Goal: Communication & Community: Share content

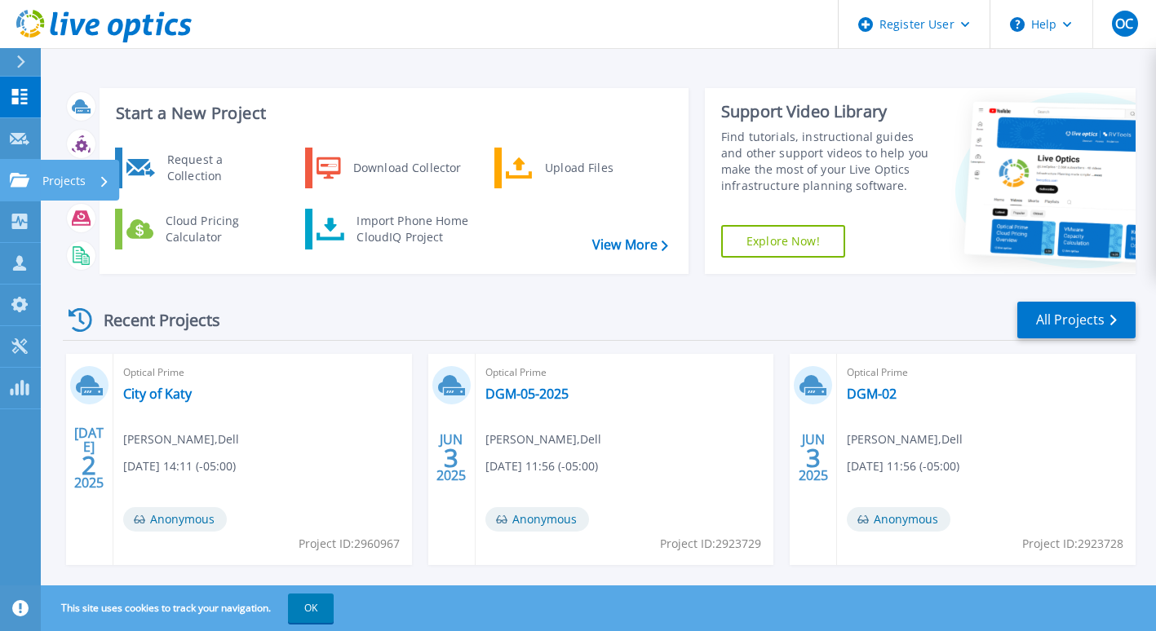
click at [20, 187] on icon at bounding box center [20, 180] width 20 height 14
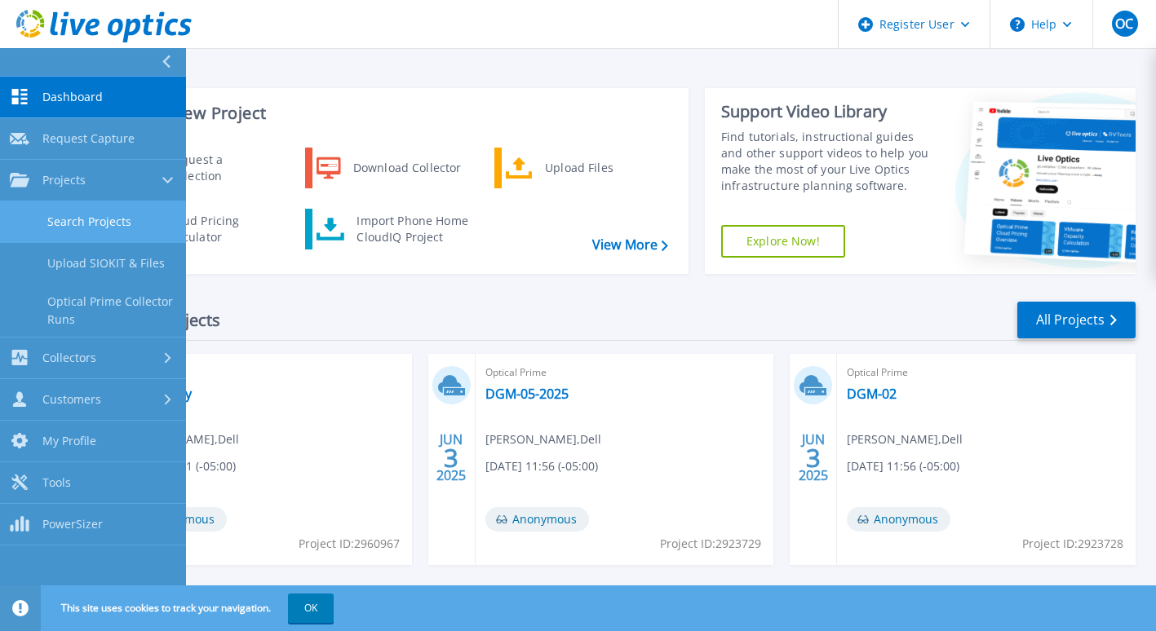
click at [135, 228] on link "Search Projects" at bounding box center [93, 222] width 186 height 42
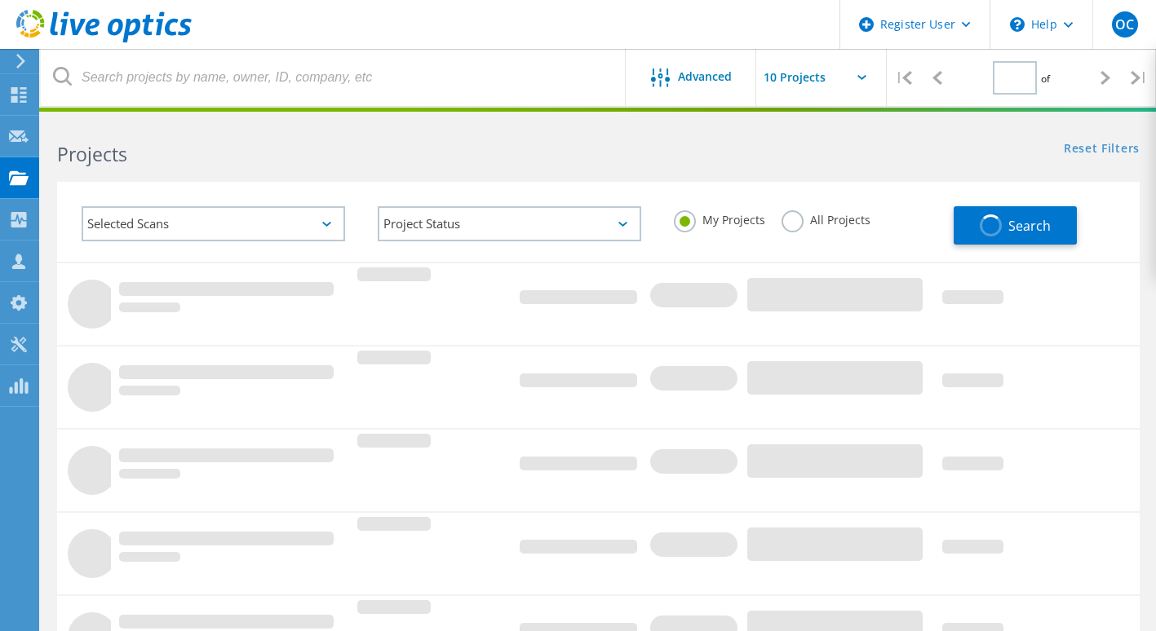
type input "1"
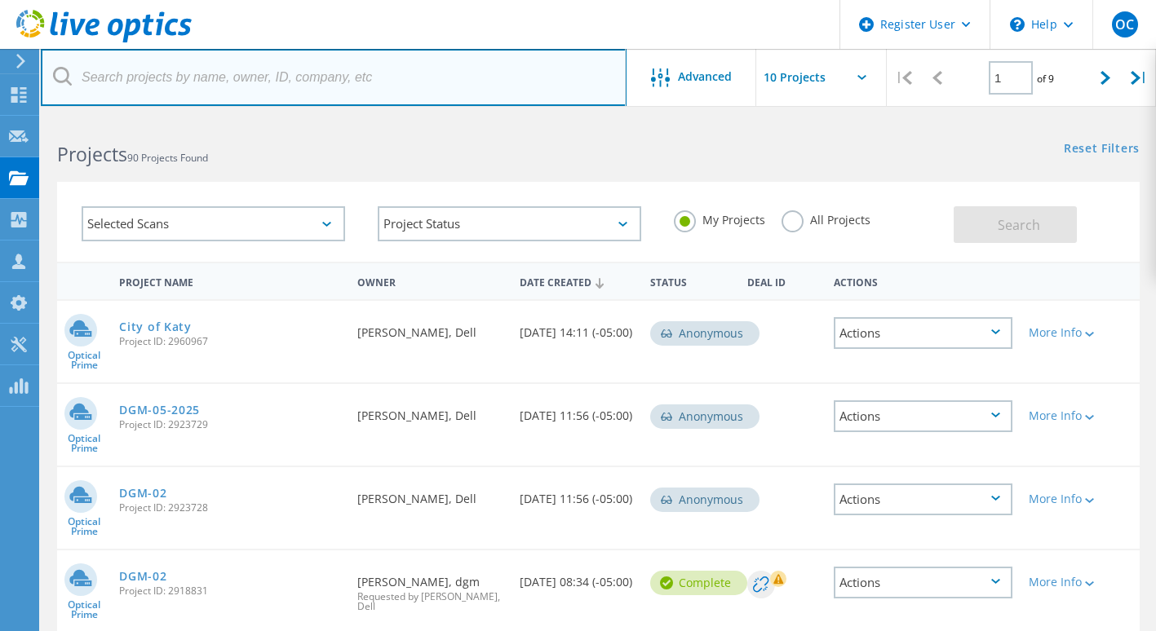
click at [250, 64] on input "text" at bounding box center [334, 77] width 586 height 57
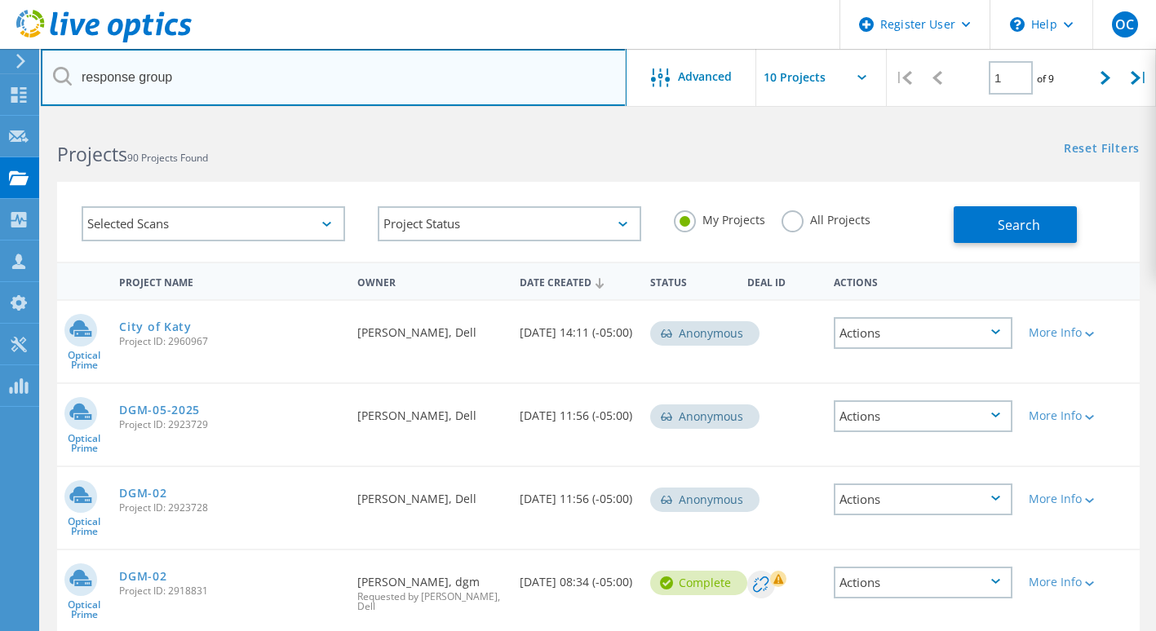
type input "response group"
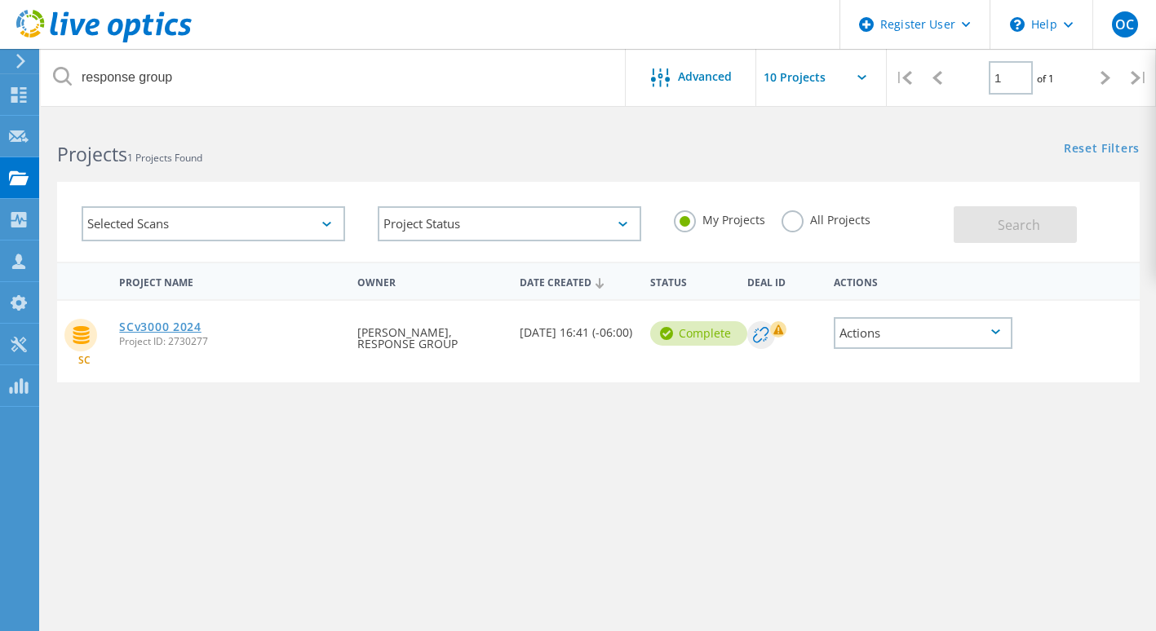
click at [201, 322] on link "SCv3000 2024" at bounding box center [160, 326] width 82 height 11
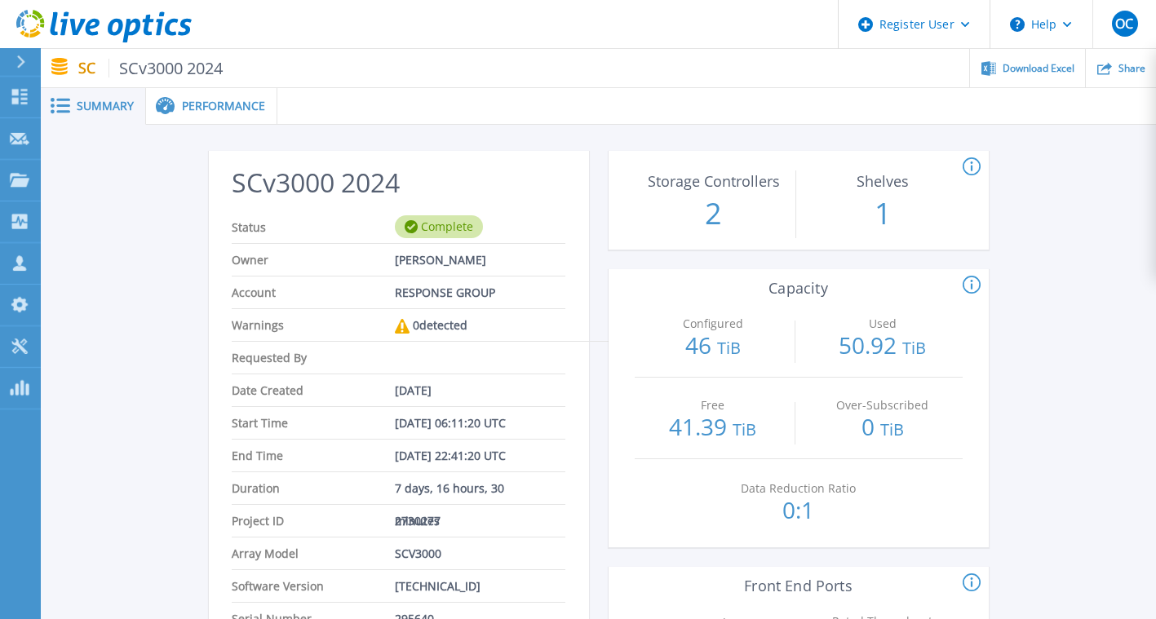
click at [215, 117] on div "Performance" at bounding box center [211, 106] width 131 height 37
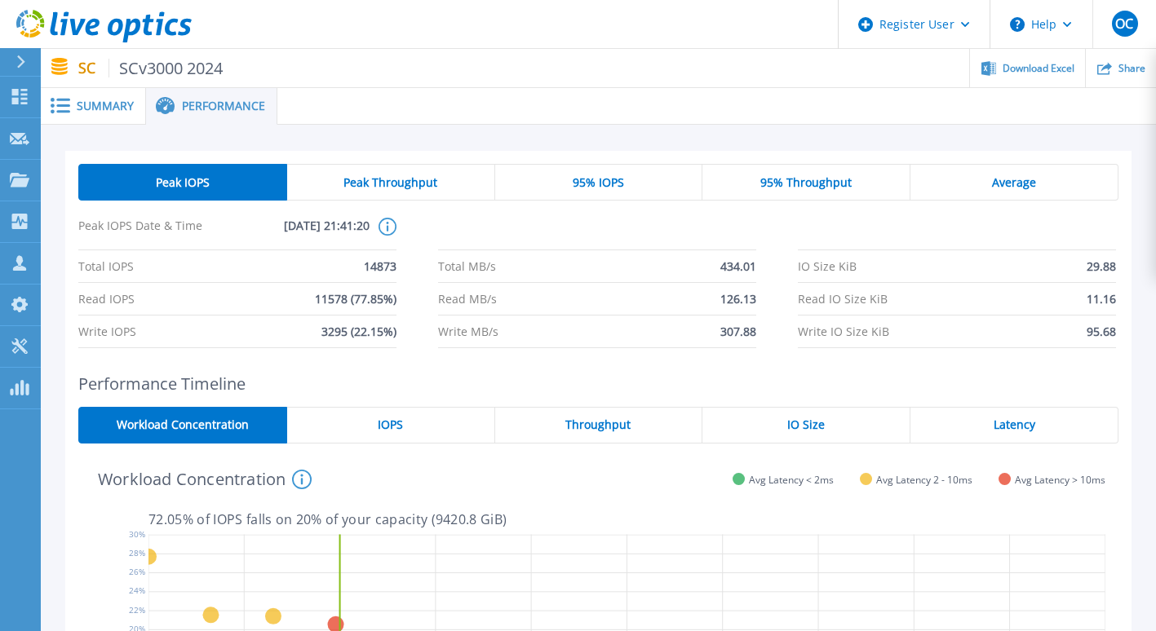
click at [91, 102] on span "Summary" at bounding box center [105, 105] width 57 height 11
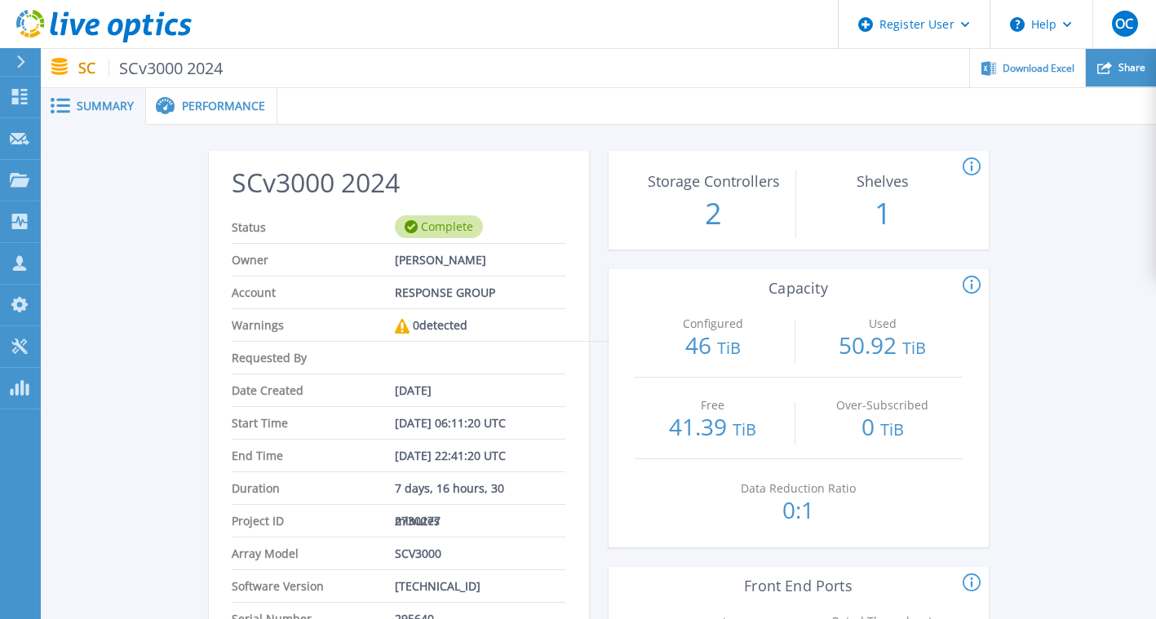
click at [1127, 66] on span "Share" at bounding box center [1131, 68] width 27 height 10
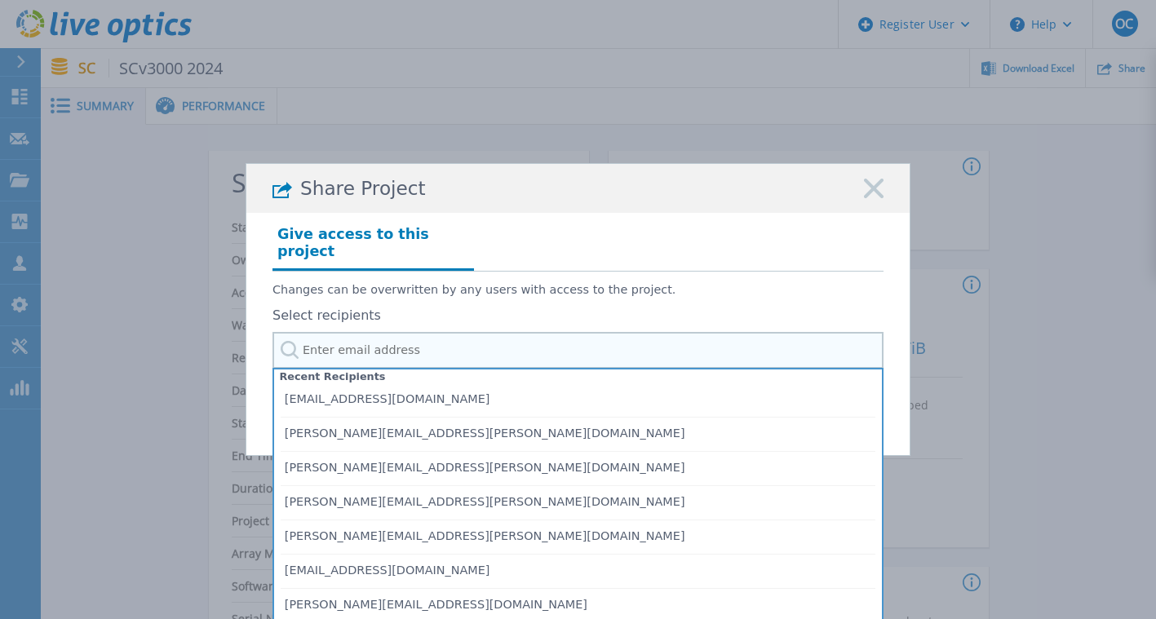
click at [582, 337] on input "text" at bounding box center [577, 350] width 611 height 37
paste input "[EMAIL_ADDRESS][DOMAIN_NAME]"
type input "[EMAIL_ADDRESS][DOMAIN_NAME]"
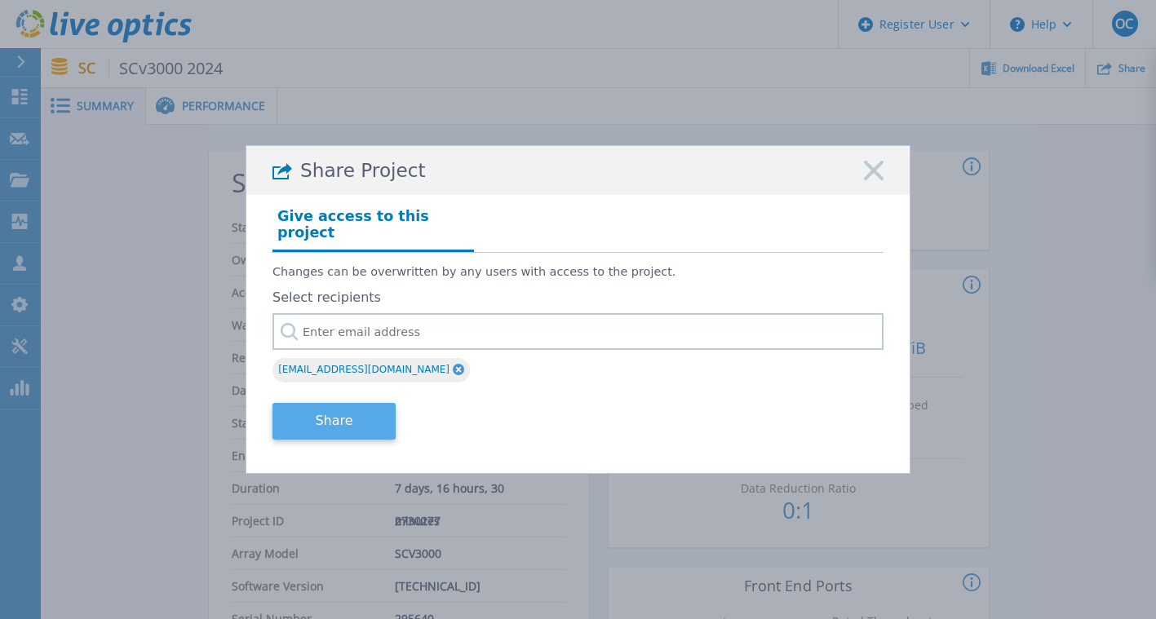
click at [369, 409] on button "Share" at bounding box center [333, 421] width 123 height 37
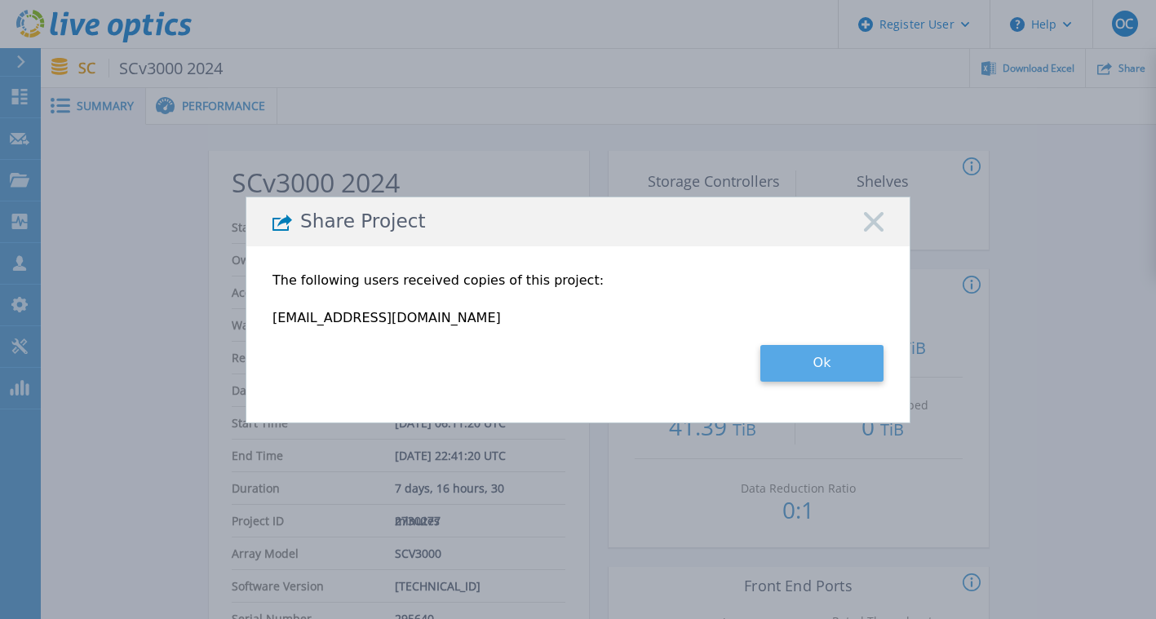
click at [849, 374] on button "Ok" at bounding box center [821, 363] width 123 height 37
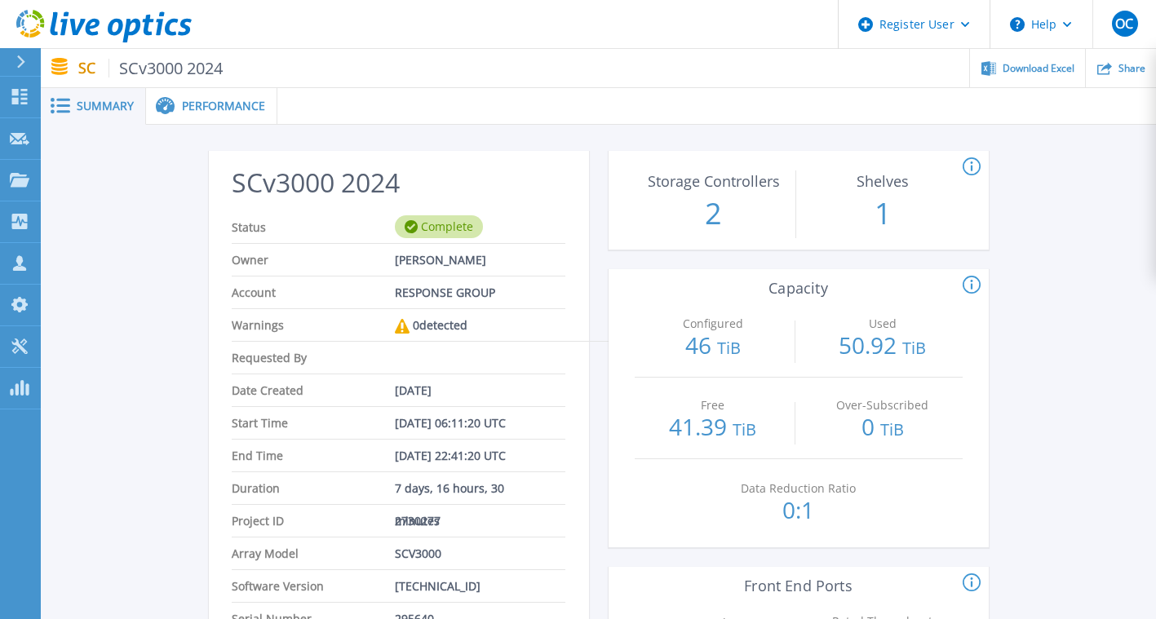
click at [179, 112] on span at bounding box center [164, 106] width 36 height 19
